Goal: Task Accomplishment & Management: Manage account settings

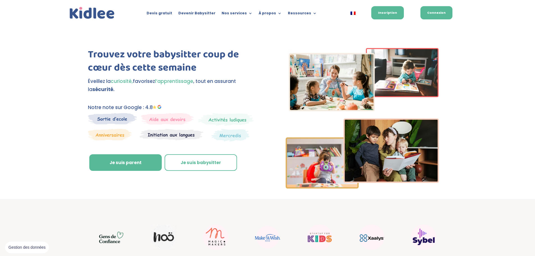
click at [441, 17] on link "Connexion" at bounding box center [436, 12] width 32 height 13
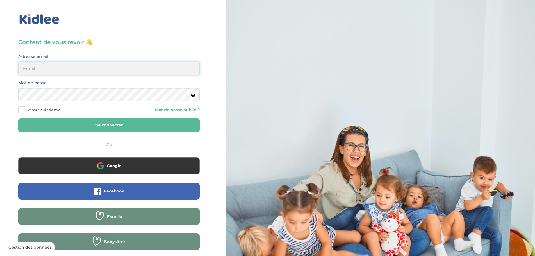
click at [112, 70] on input "email" at bounding box center [108, 67] width 181 height 13
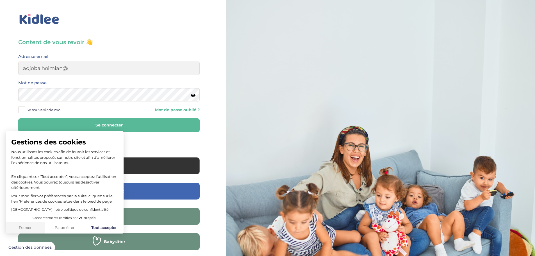
drag, startPoint x: 18, startPoint y: 227, endPoint x: 80, endPoint y: 134, distance: 112.2
click at [18, 227] on button "Fermer" at bounding box center [25, 228] width 39 height 12
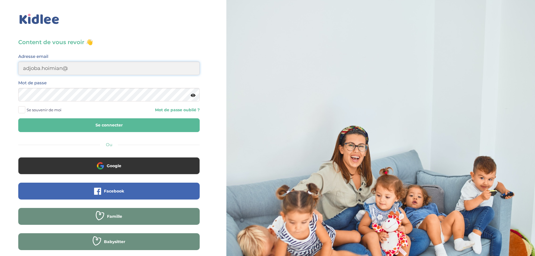
click at [117, 63] on input "adjoba.hoimian@" at bounding box center [108, 67] width 181 height 13
type input "adjoba.hoimian@gmail.com"
click at [18, 118] on button "Se connecter" at bounding box center [108, 125] width 181 height 14
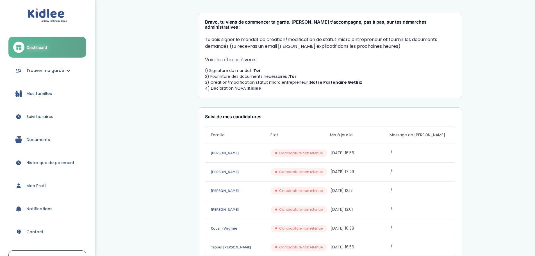
scroll to position [28, 0]
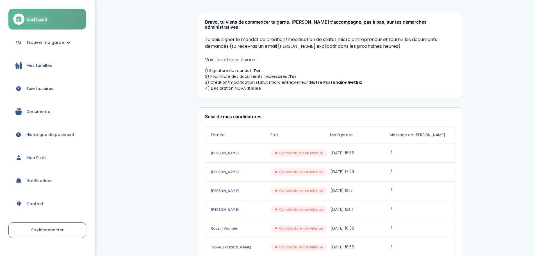
click at [45, 63] on span "Mes familles" at bounding box center [39, 66] width 26 height 6
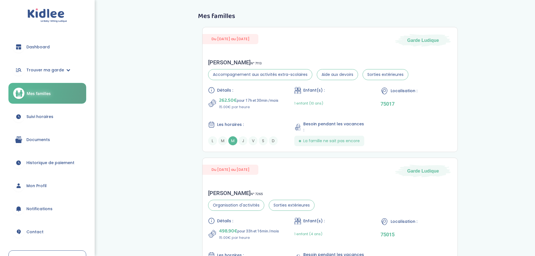
click at [46, 115] on span "Suivi horaires" at bounding box center [39, 117] width 27 height 6
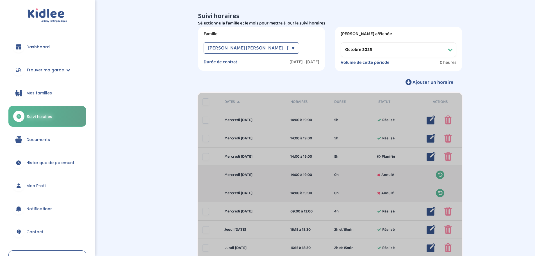
select select "octobre 2025"
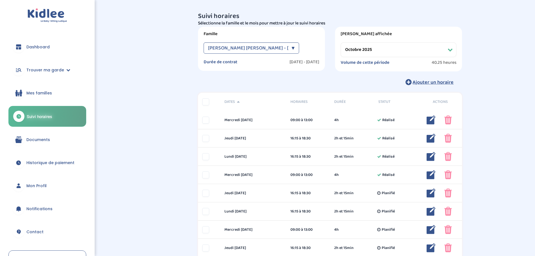
click at [291, 41] on div "Famille Leyne Mory Clémence - [En cours] ▼ Leyne Mory Clémence - [En cours] Gou…" at bounding box center [261, 49] width 127 height 44
click at [293, 46] on div "▼" at bounding box center [292, 47] width 3 height 11
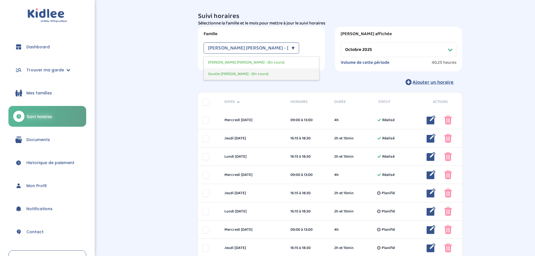
click at [262, 70] on div "Goutte Florence - [En cours]" at bounding box center [261, 74] width 115 height 12
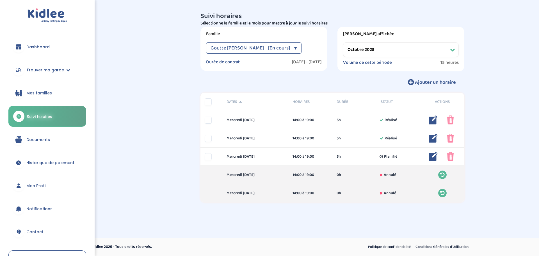
click at [295, 47] on div "▼" at bounding box center [295, 47] width 3 height 11
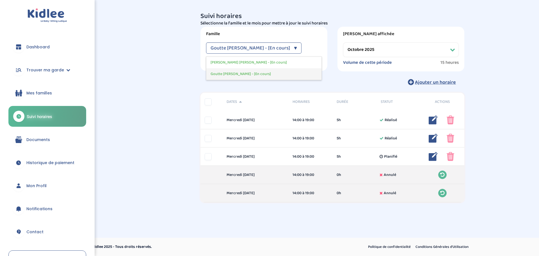
click at [263, 77] on div "Goutte Florence - [En cours]" at bounding box center [263, 74] width 115 height 12
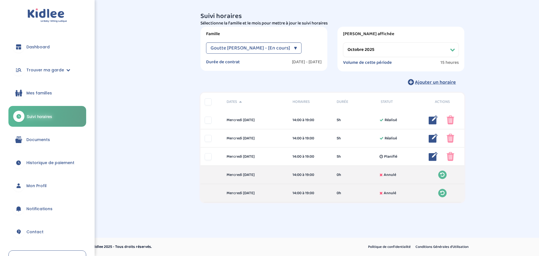
click at [295, 51] on div "▼" at bounding box center [295, 47] width 3 height 11
click at [230, 61] on span "Leyne Mory Clémence - [En cours]" at bounding box center [249, 63] width 76 height 6
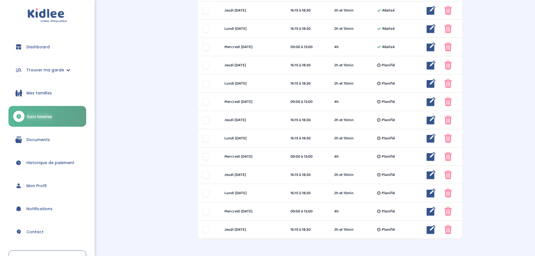
scroll to position [140, 0]
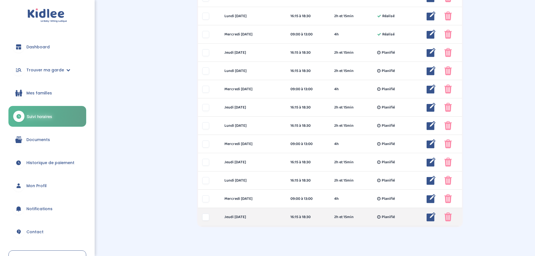
click at [456, 218] on div at bounding box center [463, 216] width 39 height 9
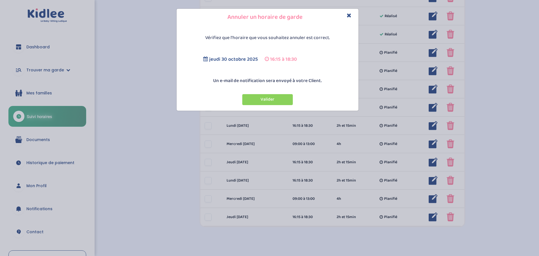
click at [350, 16] on icon "Close" at bounding box center [349, 15] width 5 height 6
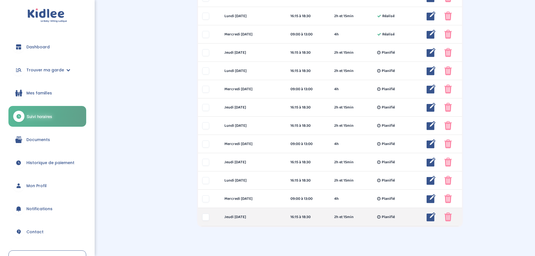
click at [453, 216] on div at bounding box center [463, 216] width 39 height 9
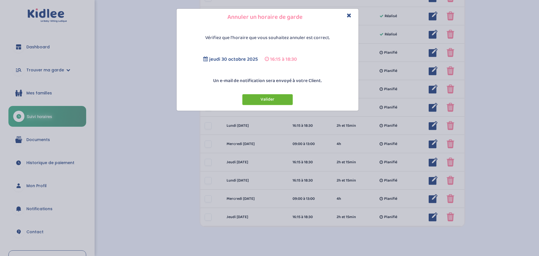
click at [267, 101] on button "Valider" at bounding box center [267, 99] width 51 height 11
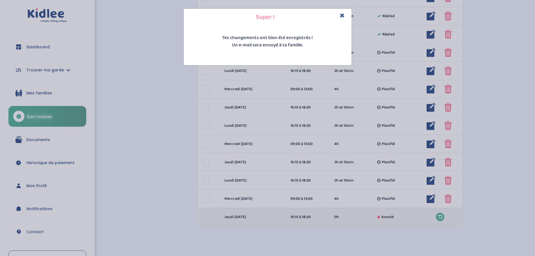
click at [343, 15] on icon "Close" at bounding box center [342, 15] width 5 height 6
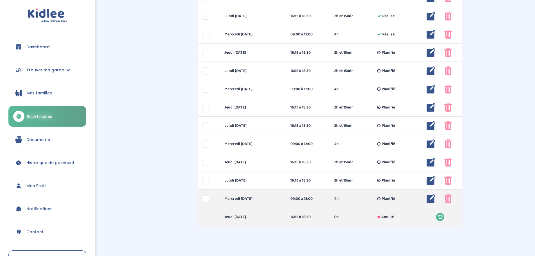
click at [447, 199] on img at bounding box center [448, 198] width 8 height 9
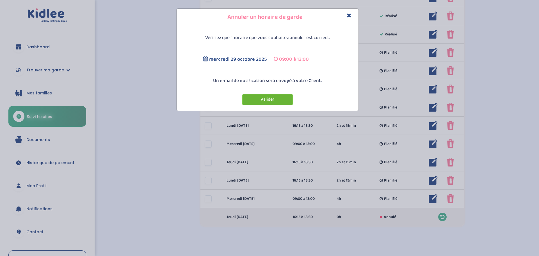
click at [285, 103] on button "Valider" at bounding box center [267, 99] width 51 height 11
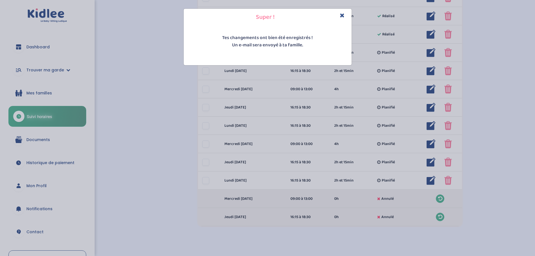
click at [343, 17] on icon "Close" at bounding box center [342, 15] width 5 height 6
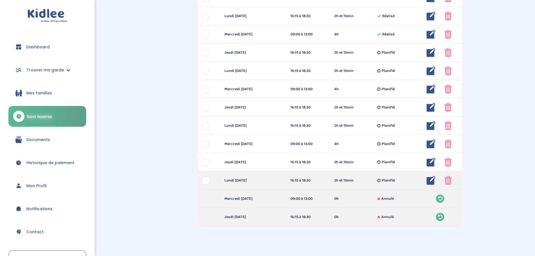
click at [451, 182] on img at bounding box center [448, 180] width 8 height 9
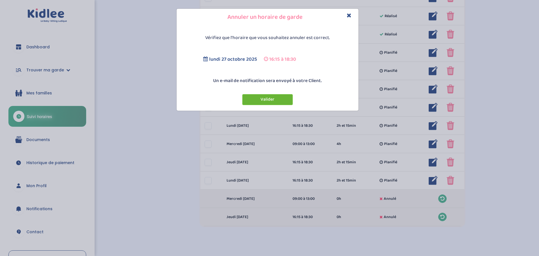
click at [272, 99] on button "Valider" at bounding box center [267, 99] width 51 height 11
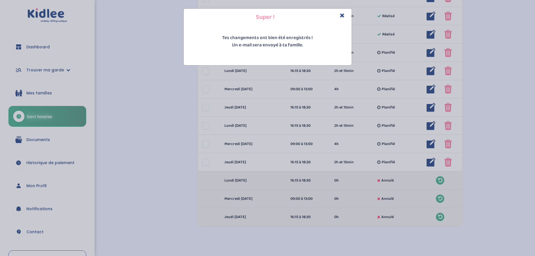
click at [447, 162] on div "Super ! Tes changements ont bien été enregistrés ! Un e-mail sera envoyé à ta f…" at bounding box center [267, 128] width 535 height 256
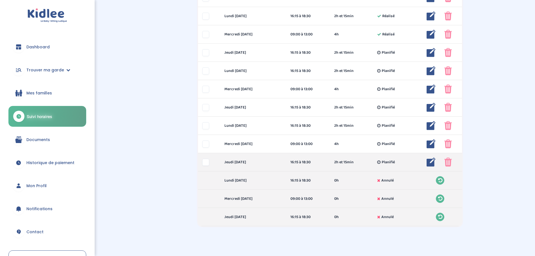
click at [447, 160] on img at bounding box center [448, 162] width 8 height 9
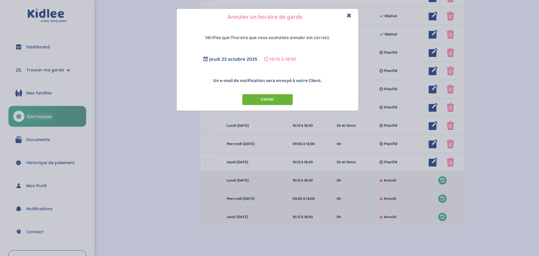
click at [266, 96] on button "Valider" at bounding box center [267, 99] width 51 height 11
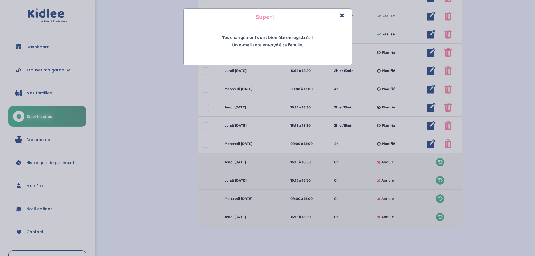
click at [453, 145] on div "Super ! Tes changements ont bien été enregistrés ! Un e-mail sera envoyé à ta f…" at bounding box center [267, 128] width 535 height 256
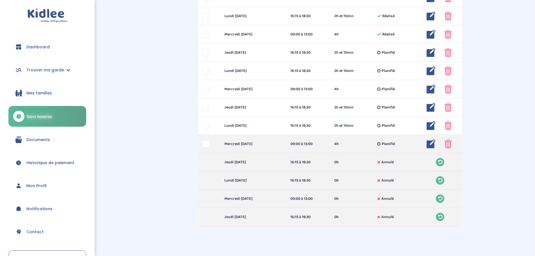
click at [447, 146] on img at bounding box center [448, 143] width 8 height 9
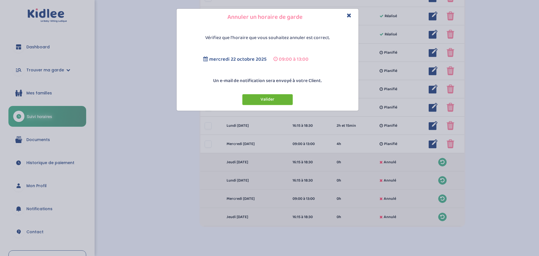
click at [263, 101] on button "Valider" at bounding box center [267, 99] width 51 height 11
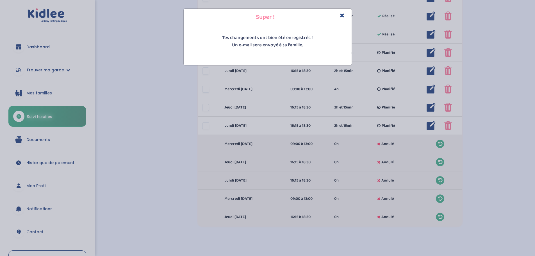
click at [447, 127] on div "Super ! Tes changements ont bien été enregistrés ! Un e-mail sera envoyé à ta f…" at bounding box center [267, 128] width 535 height 256
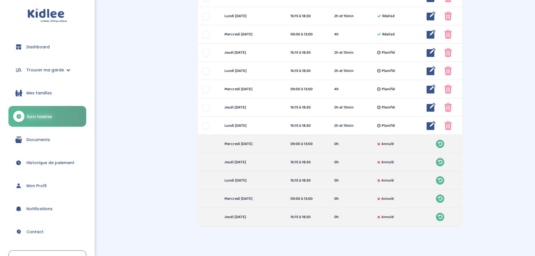
click at [447, 127] on img at bounding box center [448, 125] width 8 height 9
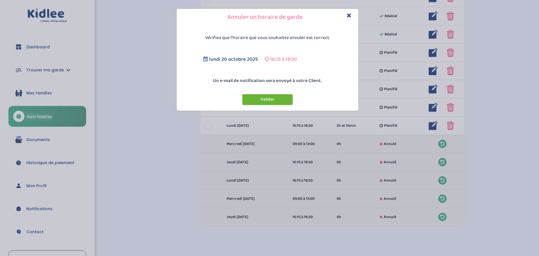
click at [273, 101] on button "Valider" at bounding box center [267, 99] width 51 height 11
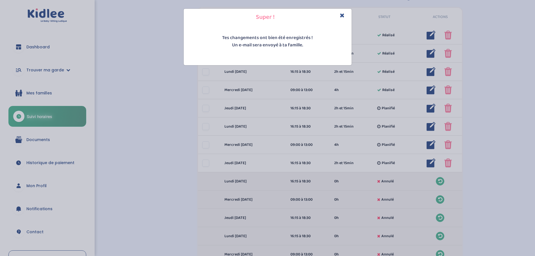
scroll to position [84, 0]
click at [513, 125] on div "Super ! Tes changements ont bien été enregistrés ! Un e-mail sera envoyé à ta f…" at bounding box center [267, 128] width 535 height 256
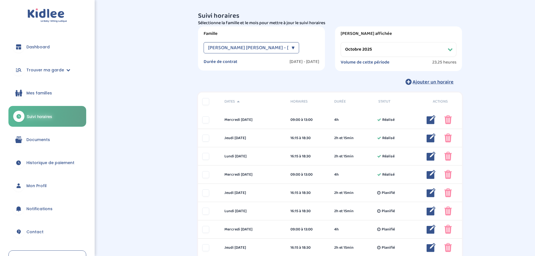
scroll to position [0, 0]
click at [238, 46] on span "Leyne Mory Clémence - [En cours]" at bounding box center [258, 47] width 101 height 11
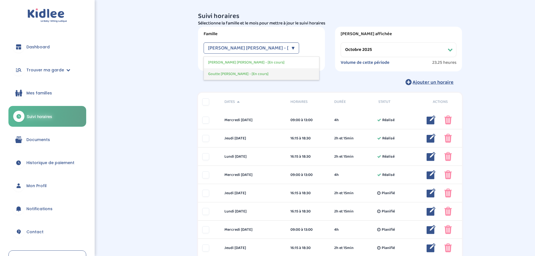
click at [241, 72] on span "Goutte Florence - [En cours]" at bounding box center [238, 74] width 60 height 6
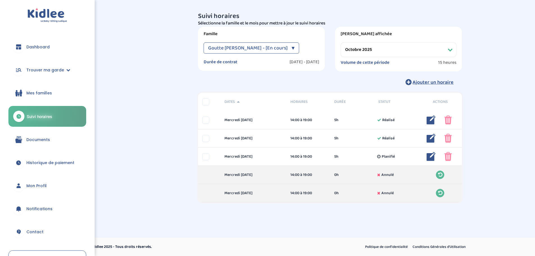
click at [41, 138] on span "Documents" at bounding box center [38, 140] width 24 height 6
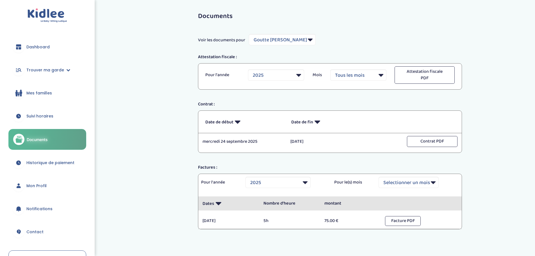
select select "5489"
select select "2025"
click at [307, 42] on select "Filtrer par Famille Goutte Florence Leyne Mory Clémence" at bounding box center [282, 39] width 67 height 11
select select "6533"
click at [249, 34] on select "Filtrer par Famille Goutte Florence Leyne Mory Clémence" at bounding box center [282, 39] width 67 height 11
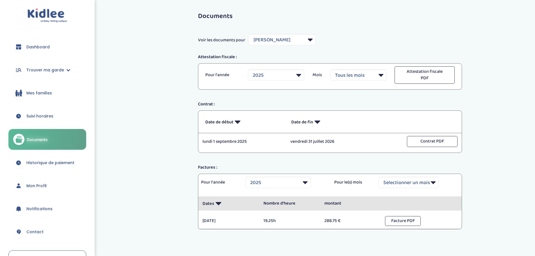
click at [62, 162] on span "Historique de paiement" at bounding box center [50, 163] width 48 height 6
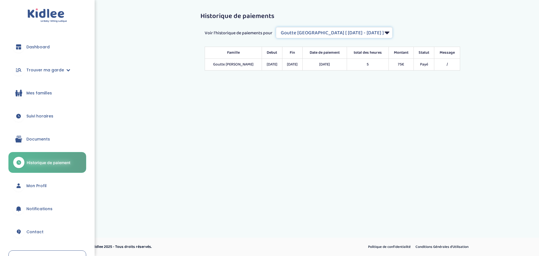
click at [393, 31] on select "Filtrer par Contrat Goutte Florence [ 2025-09-24 - 2026-07-04 ] Leyne Mory Clém…" at bounding box center [334, 32] width 117 height 11
select select "2155"
click at [277, 27] on select "Filtrer par Contrat Goutte Florence [ 2025-09-24 - 2026-07-04 ] Leyne Mory Clém…" at bounding box center [334, 32] width 117 height 11
click at [56, 186] on link "Mon Profil" at bounding box center [47, 186] width 78 height 20
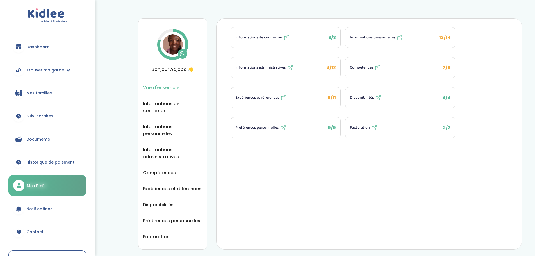
click at [37, 161] on span "Historique de paiement" at bounding box center [50, 162] width 48 height 6
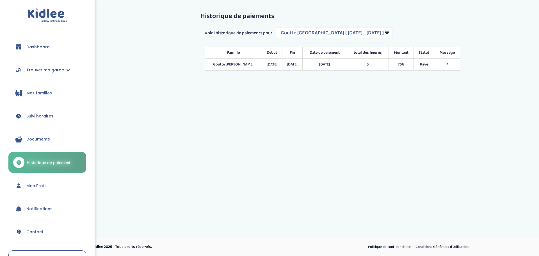
select select "2137"
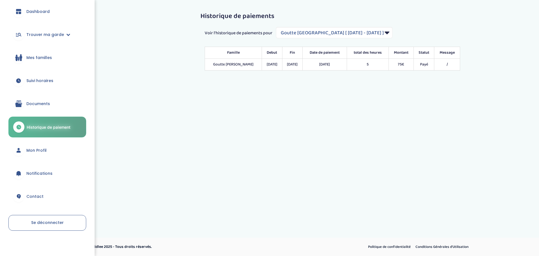
scroll to position [38, 0]
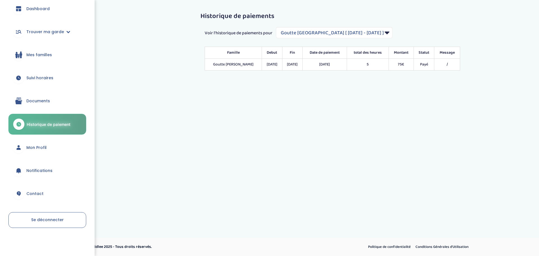
click at [46, 217] on link "Se déconnecter" at bounding box center [47, 220] width 78 height 16
